Goal: Task Accomplishment & Management: Use online tool/utility

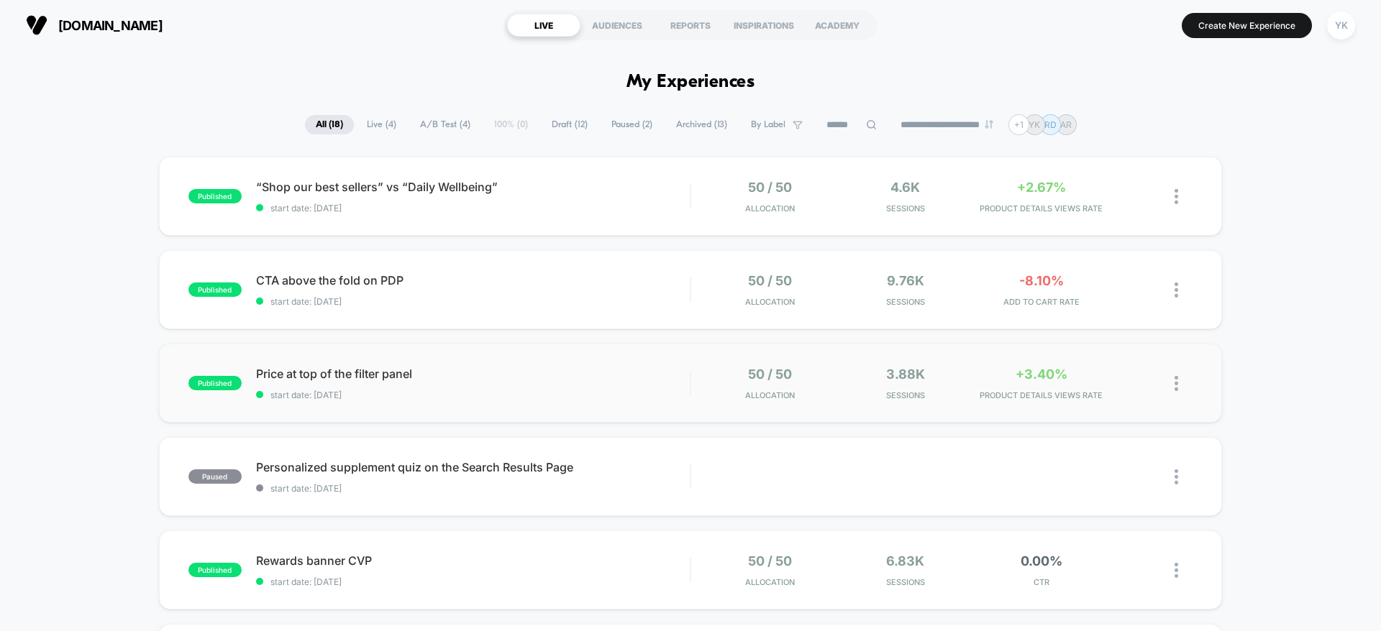
scroll to position [108, 0]
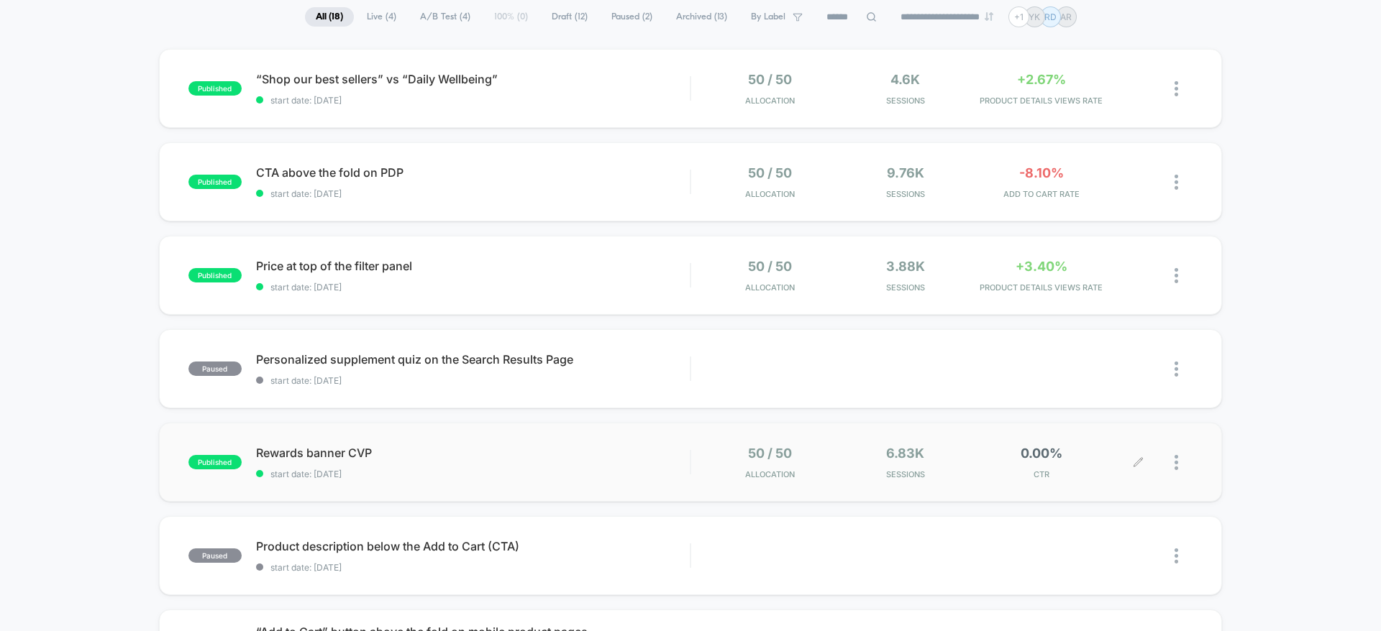
click at [1064, 454] on div "0.00% CTR" at bounding box center [1041, 463] width 129 height 34
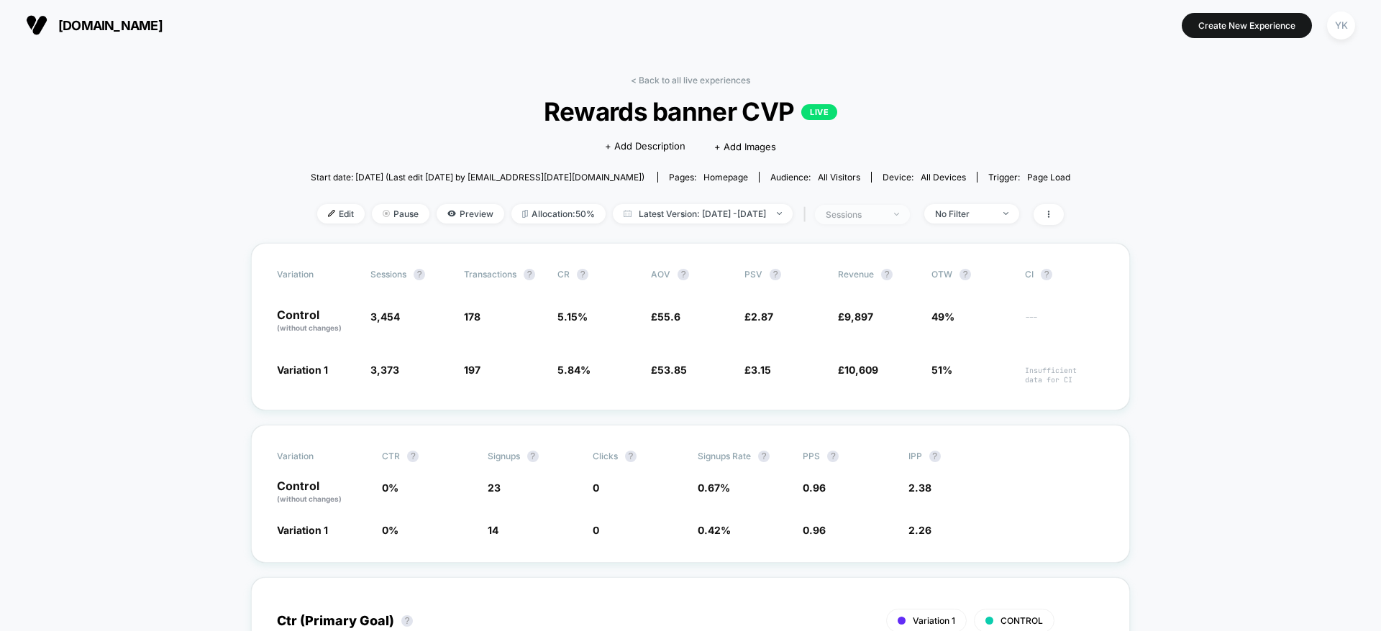
click at [883, 213] on div "sessions" at bounding box center [855, 214] width 58 height 11
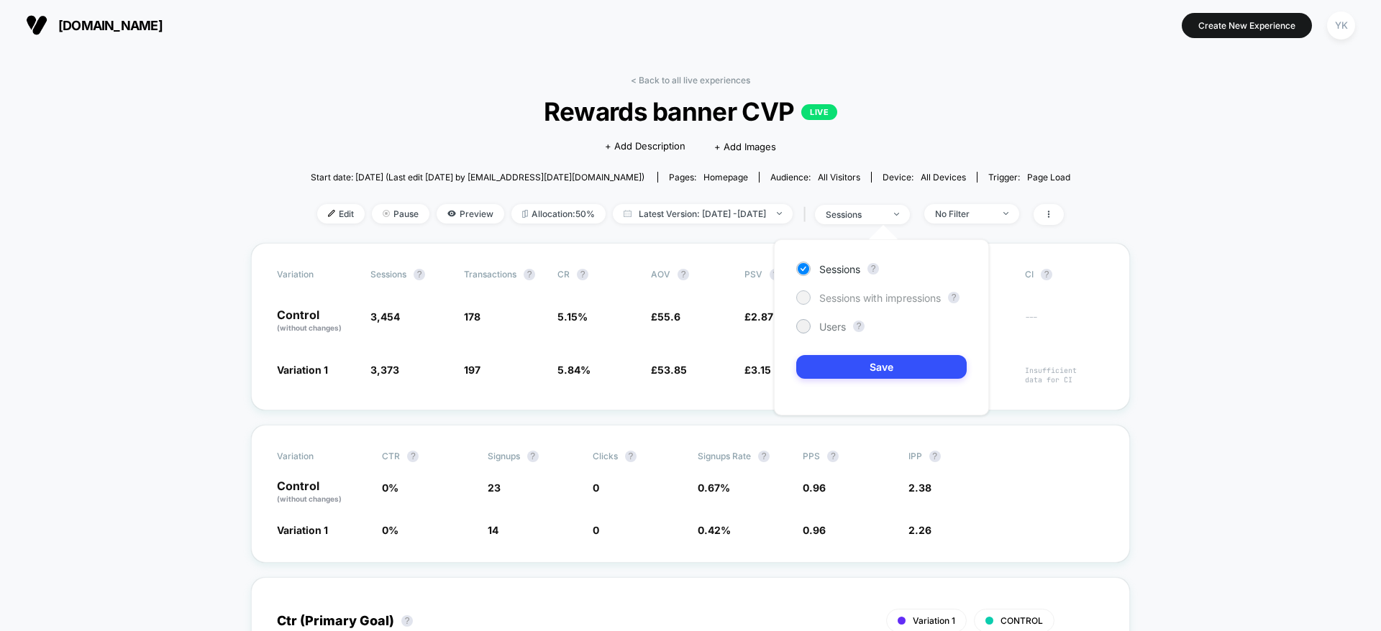
click at [892, 294] on span "Sessions with impressions" at bounding box center [880, 298] width 122 height 12
click at [892, 355] on button "Save" at bounding box center [881, 367] width 170 height 24
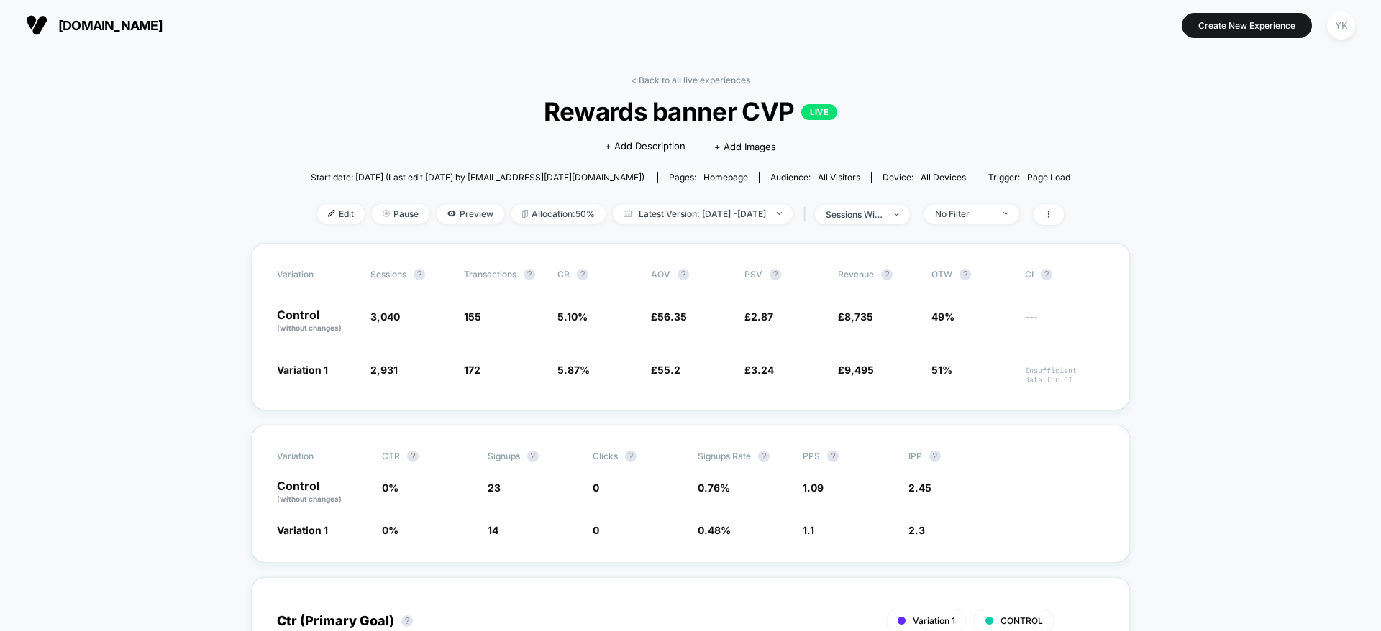
click at [639, 90] on div "< Back to all live experiences Rewards banner CVP LIVE Click to edit experience…" at bounding box center [690, 159] width 759 height 168
click at [639, 76] on link "< Back to all live experiences" at bounding box center [690, 80] width 119 height 11
